Goal: Ask a question: Seek information or help from site administrators or community

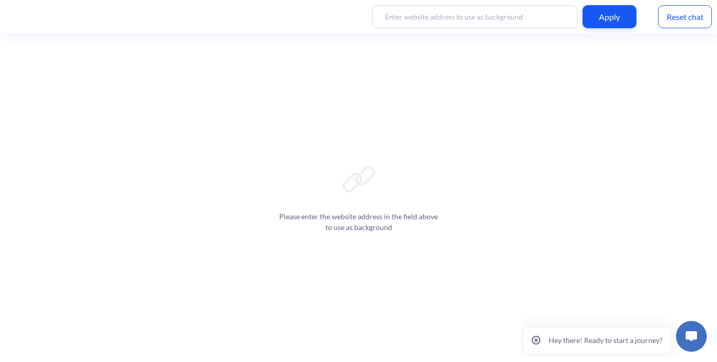
click at [454, 15] on input at bounding box center [474, 16] width 205 height 23
click at [430, 16] on input at bounding box center [474, 16] width 205 height 23
click at [611, 14] on div "Apply" at bounding box center [609, 16] width 54 height 23
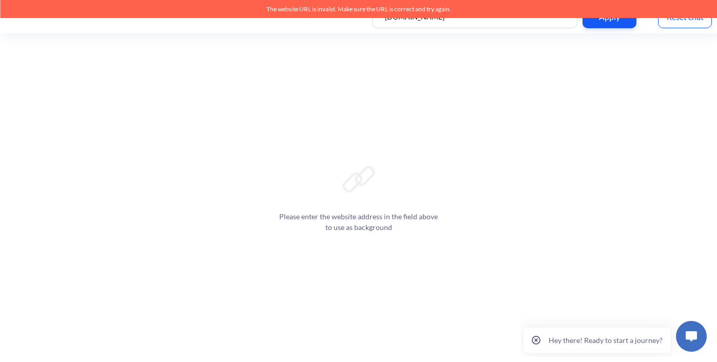
click at [529, 22] on input "[DOMAIN_NAME]" at bounding box center [474, 16] width 205 height 23
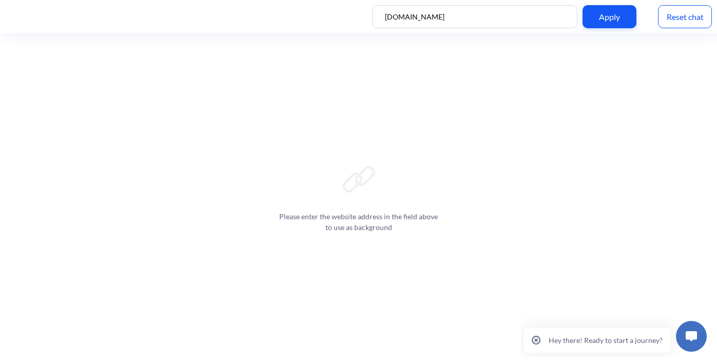
click at [529, 22] on input "[DOMAIN_NAME]" at bounding box center [474, 16] width 205 height 23
paste input "[URL][DOMAIN_NAME]"
type input "[URL][DOMAIN_NAME]"
click at [628, 15] on div "Apply" at bounding box center [609, 16] width 54 height 23
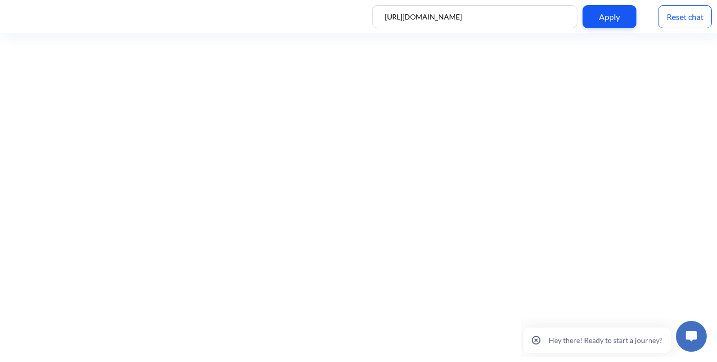
click at [628, 15] on div "Apply" at bounding box center [609, 16] width 54 height 23
click at [698, 340] on button at bounding box center [690, 336] width 31 height 31
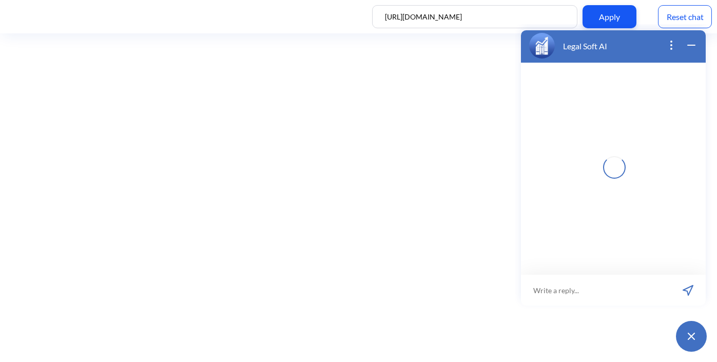
click at [568, 284] on input at bounding box center [595, 289] width 149 height 31
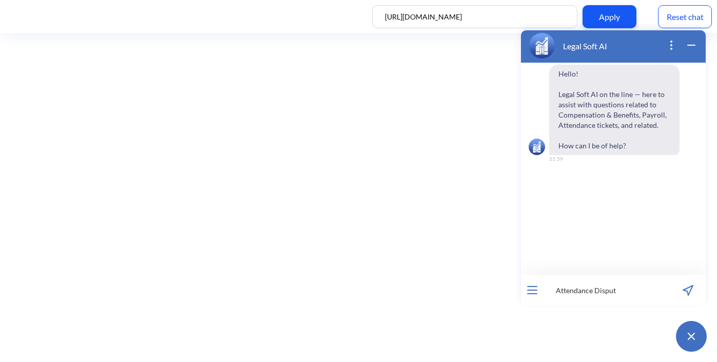
type input "Attendance Dispute"
click at [622, 281] on input at bounding box center [606, 289] width 127 height 31
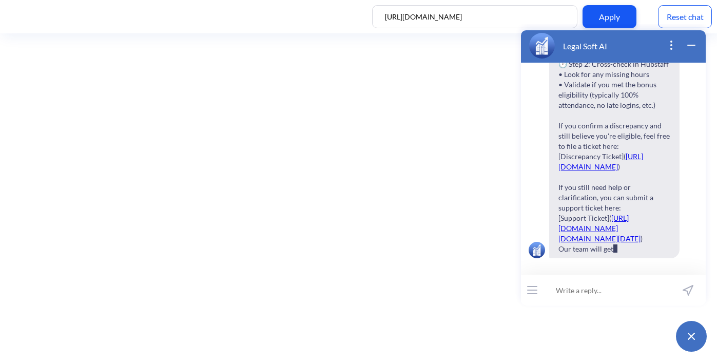
scroll to position [411, 0]
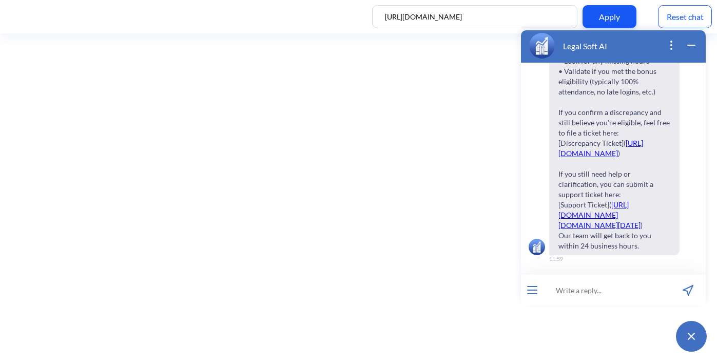
click at [600, 200] on link "[URL][DOMAIN_NAME][DOMAIN_NAME][DATE]" at bounding box center [599, 214] width 82 height 29
click at [618, 200] on link "[URL][DOMAIN_NAME][DOMAIN_NAME][DATE]" at bounding box center [599, 214] width 82 height 29
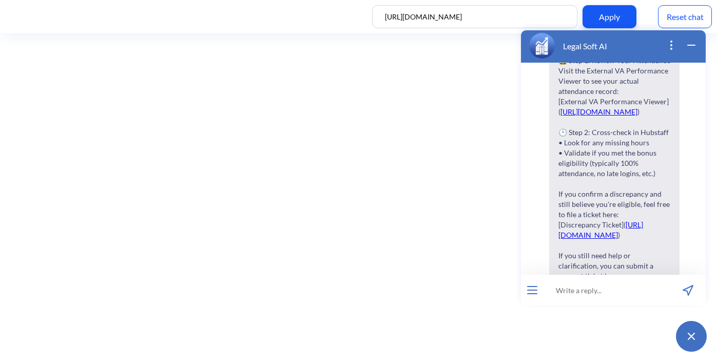
scroll to position [0, 0]
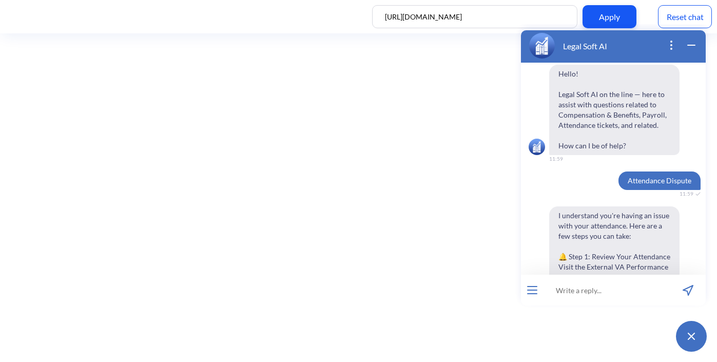
click at [620, 286] on input at bounding box center [606, 289] width 127 height 31
type input "no"
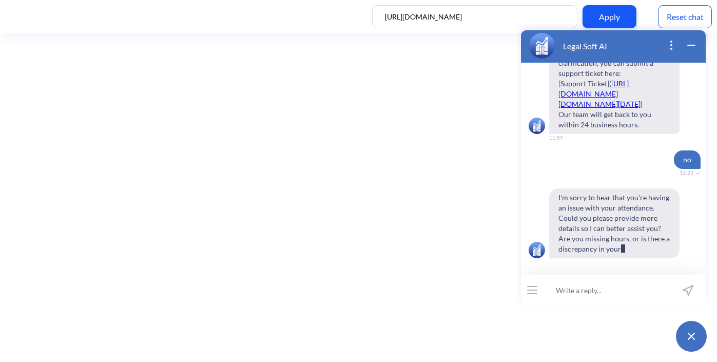
scroll to position [542, 0]
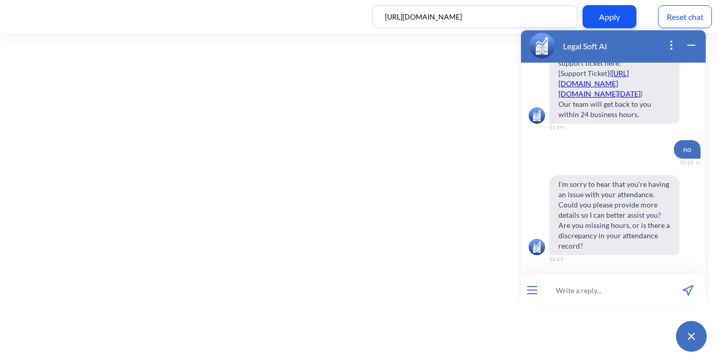
click at [592, 289] on input at bounding box center [606, 289] width 127 height 31
type input "live person"
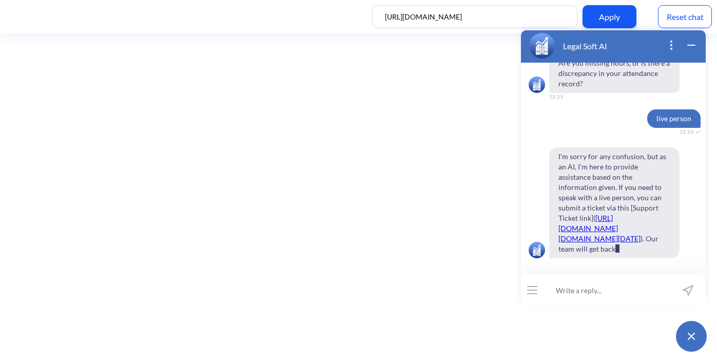
scroll to position [756, 0]
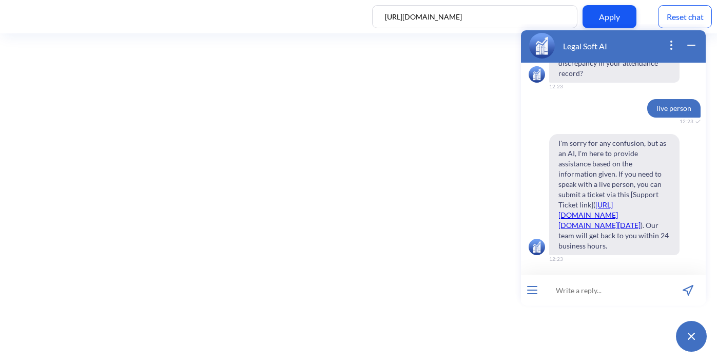
click at [622, 200] on link "[URL][DOMAIN_NAME][DOMAIN_NAME][DATE]" at bounding box center [599, 214] width 82 height 29
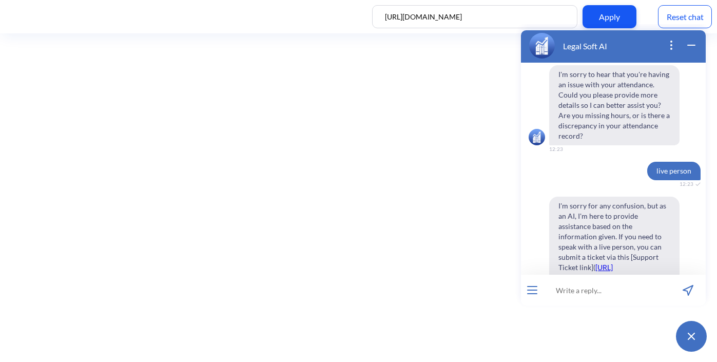
scroll to position [0, 0]
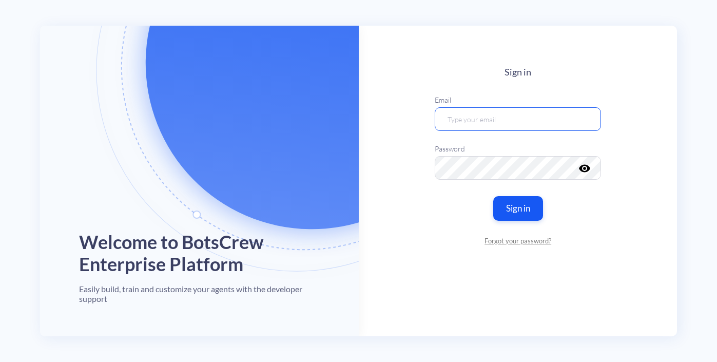
click at [455, 123] on input "email" at bounding box center [517, 119] width 166 height 24
type input "[EMAIL_ADDRESS][DOMAIN_NAME]"
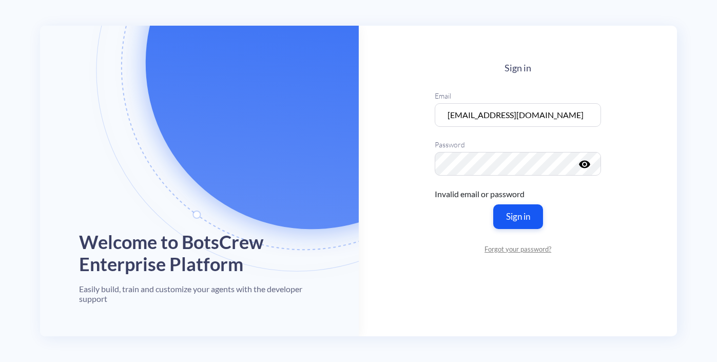
click at [584, 163] on icon "visibility" at bounding box center [584, 164] width 12 height 12
click at [519, 236] on div "Sign in Email jhem@legalsoft.com Password visibility_off Invalid email or passw…" at bounding box center [517, 158] width 166 height 191
click at [526, 223] on button "Sign in" at bounding box center [517, 216] width 52 height 26
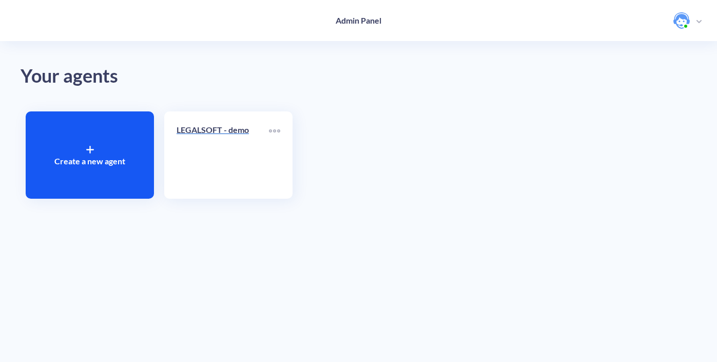
click at [216, 139] on div "LEGALSOFT - demo" at bounding box center [222, 134] width 92 height 21
